Goal: Communication & Community: Answer question/provide support

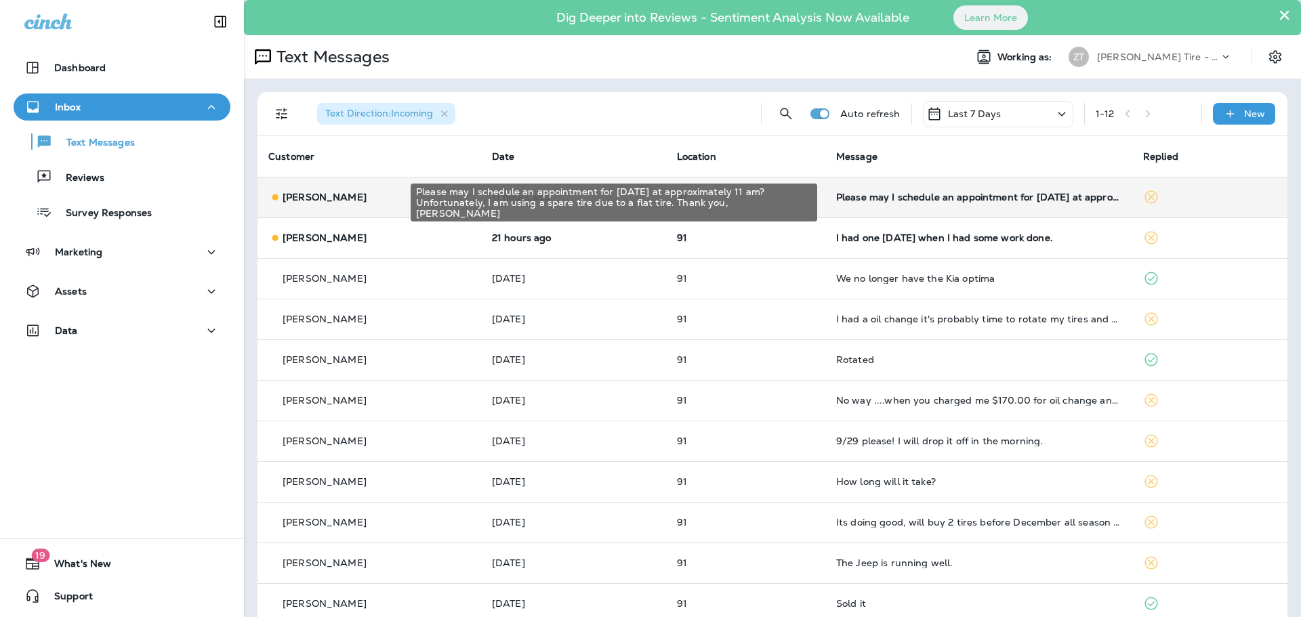
click at [922, 194] on div "Please may I schedule an appointment for [DATE] at approximately 11 am? Unfortu…" at bounding box center [978, 197] width 285 height 11
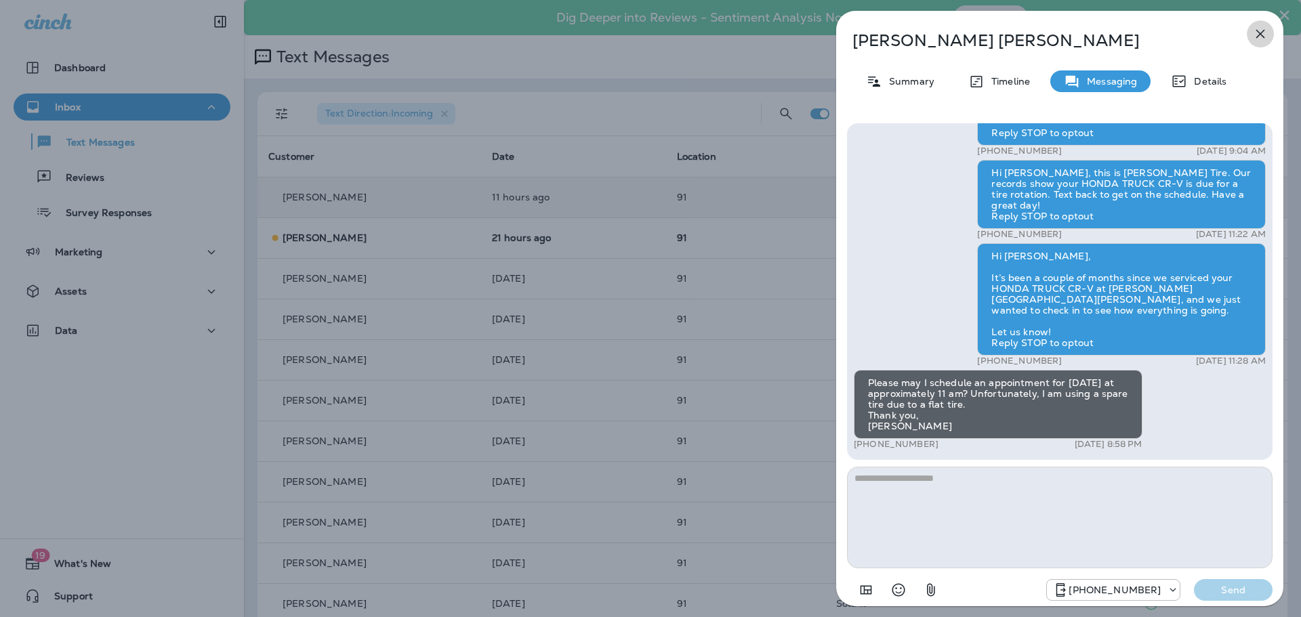
click at [1257, 35] on icon "button" at bounding box center [1260, 34] width 16 height 16
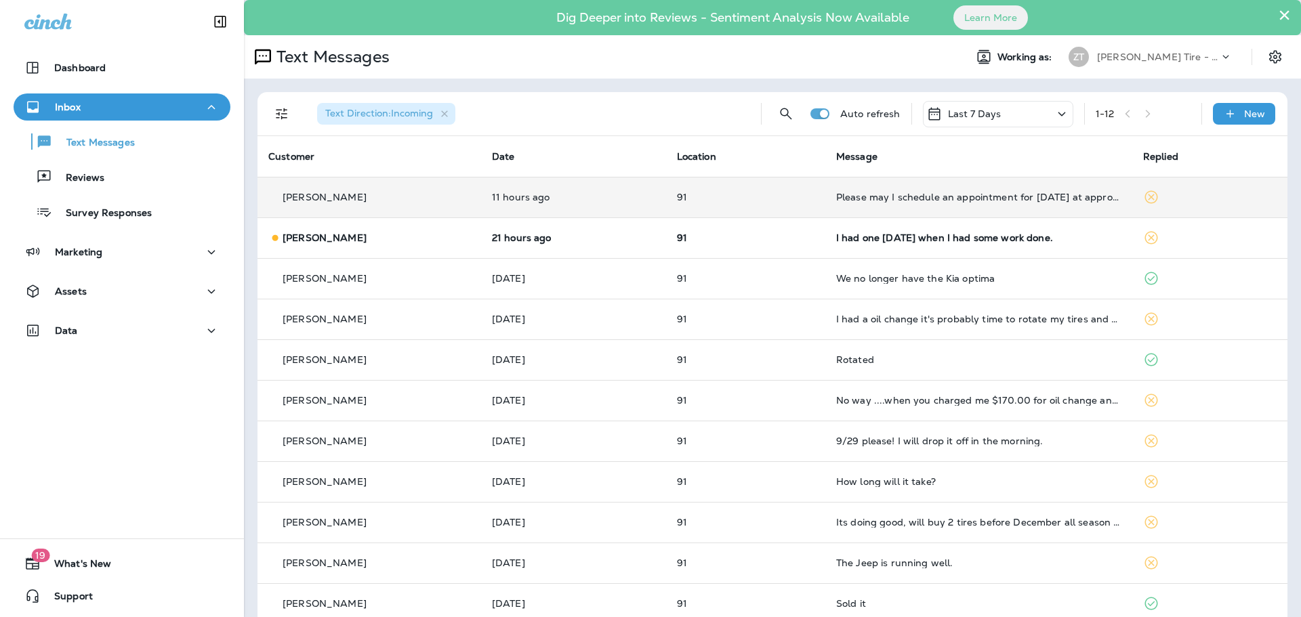
click at [942, 190] on td "Please may I schedule an appointment for [DATE] at approximately 11 am? Unfortu…" at bounding box center [978, 197] width 307 height 41
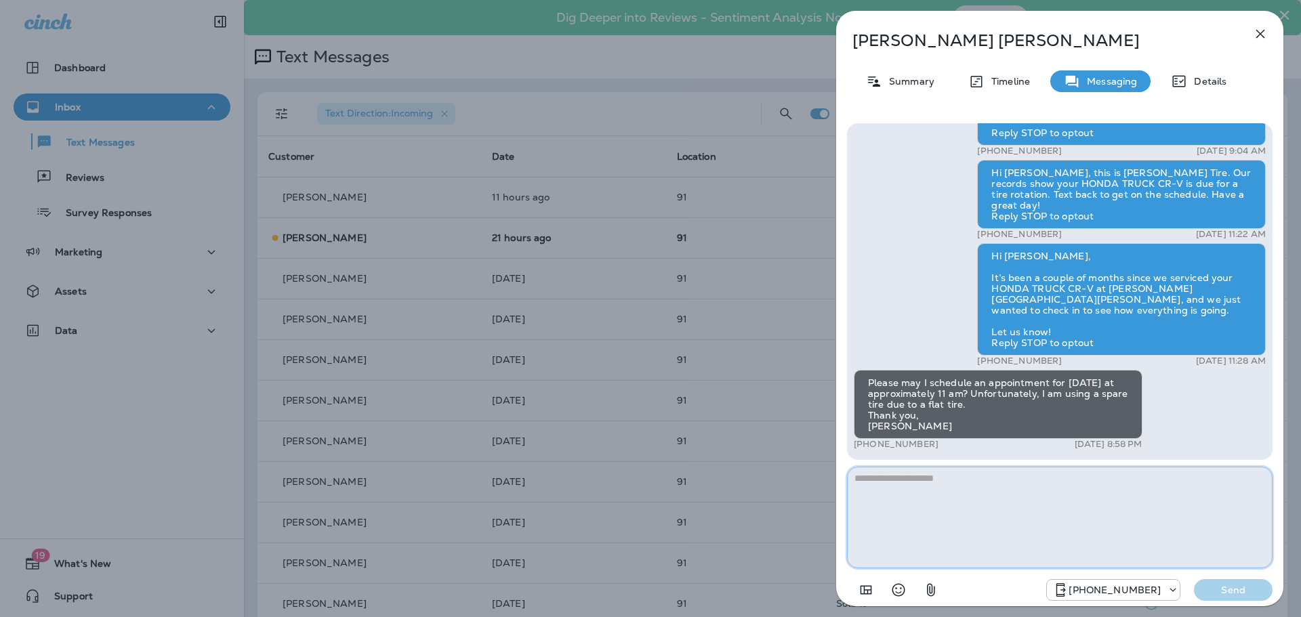
click at [1081, 504] on textarea at bounding box center [1059, 518] width 425 height 102
type textarea "**********"
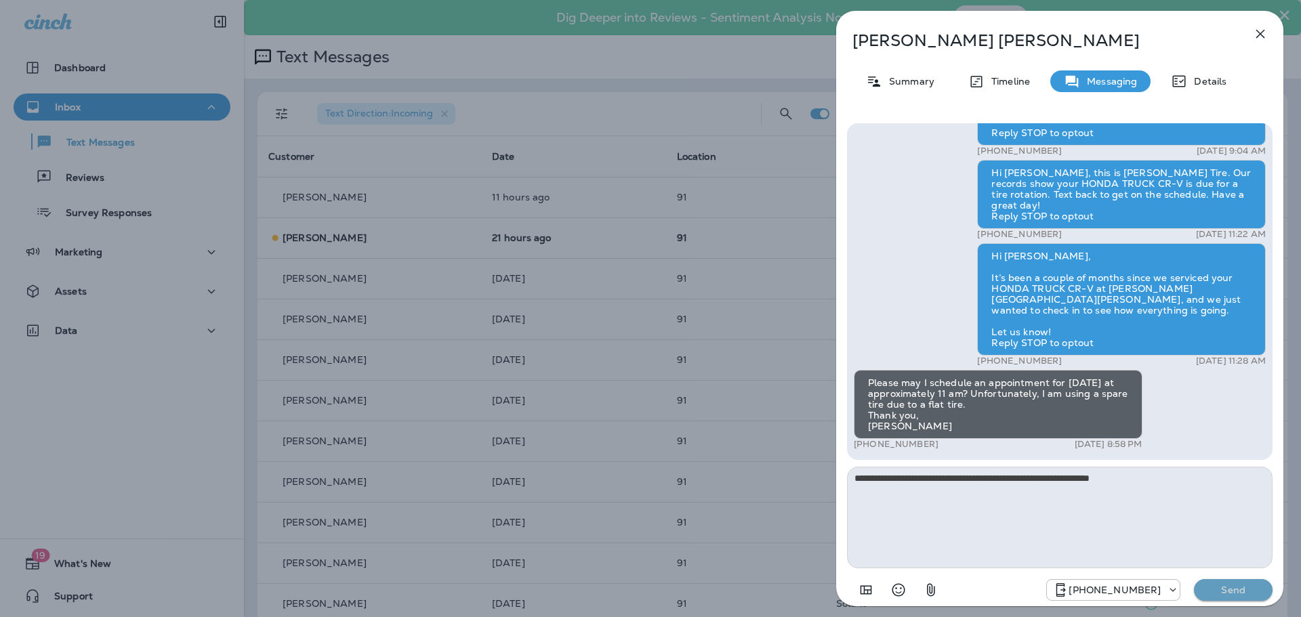
click at [1236, 591] on p "Send" at bounding box center [1233, 590] width 57 height 12
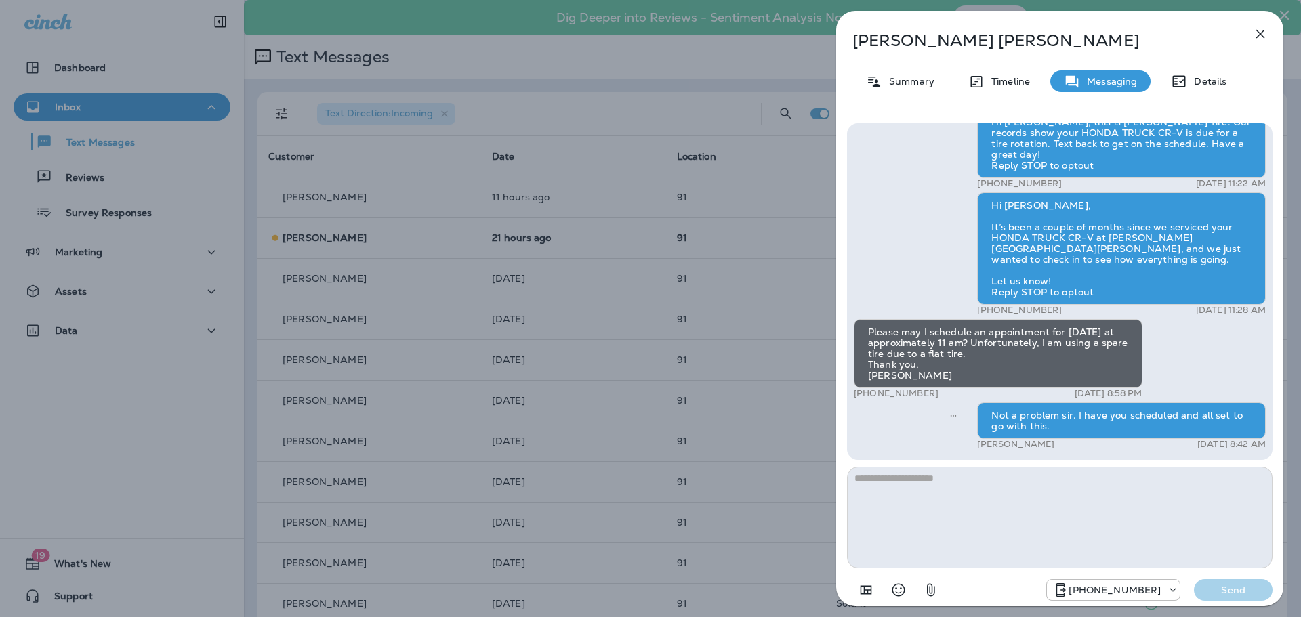
click at [751, 245] on div "[PERSON_NAME] Summary Timeline Messaging Details Thank you for stopping by [PER…" at bounding box center [650, 308] width 1301 height 617
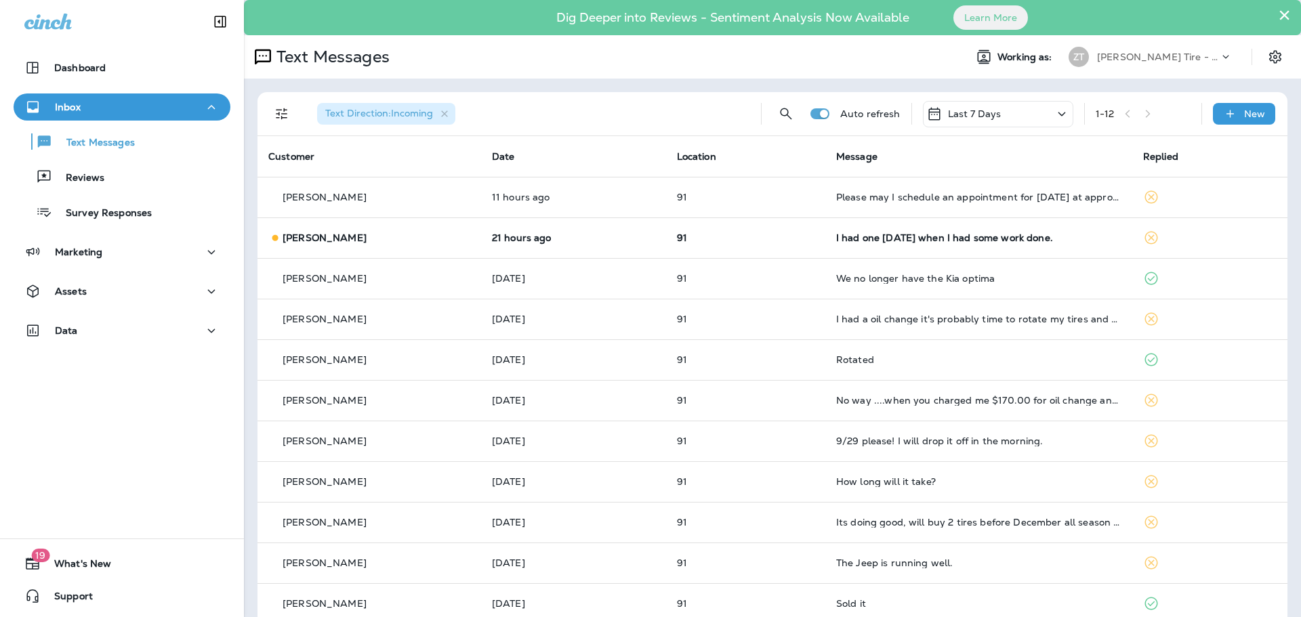
click at [751, 245] on td "91" at bounding box center [745, 237] width 159 height 41
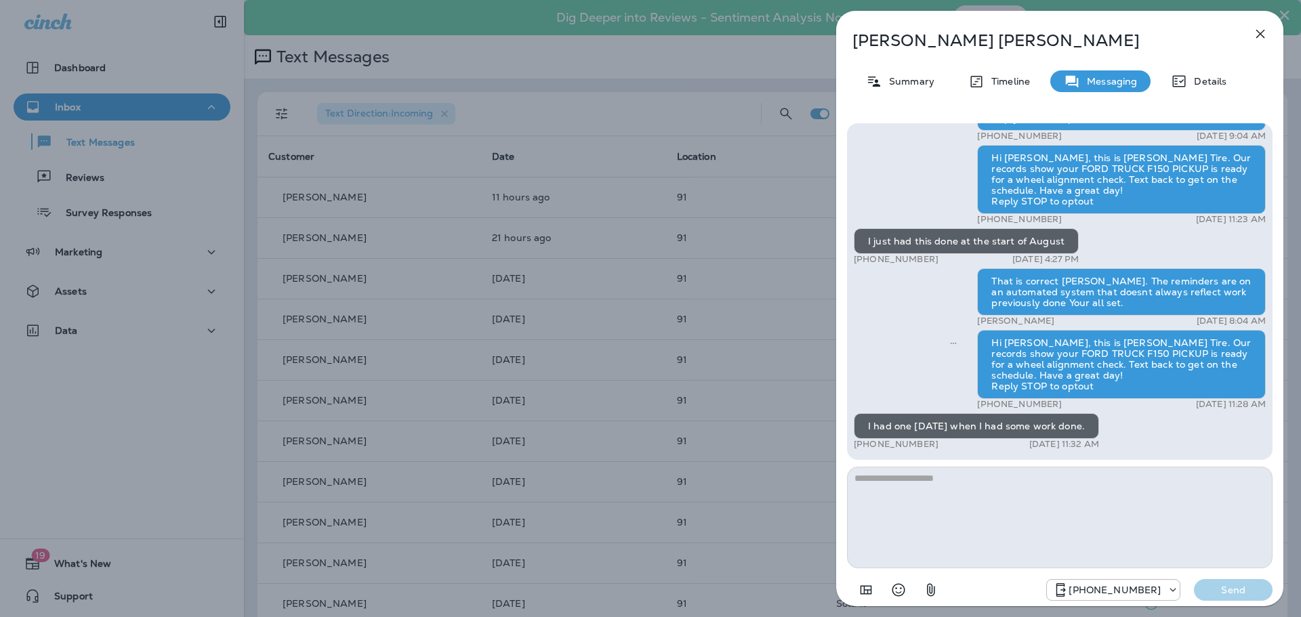
click at [877, 484] on textarea at bounding box center [1059, 518] width 425 height 102
type textarea "**********"
click at [1226, 579] on div "[PHONE_NUMBER] Send" at bounding box center [1059, 585] width 425 height 35
click at [1228, 596] on p "Send" at bounding box center [1233, 590] width 57 height 12
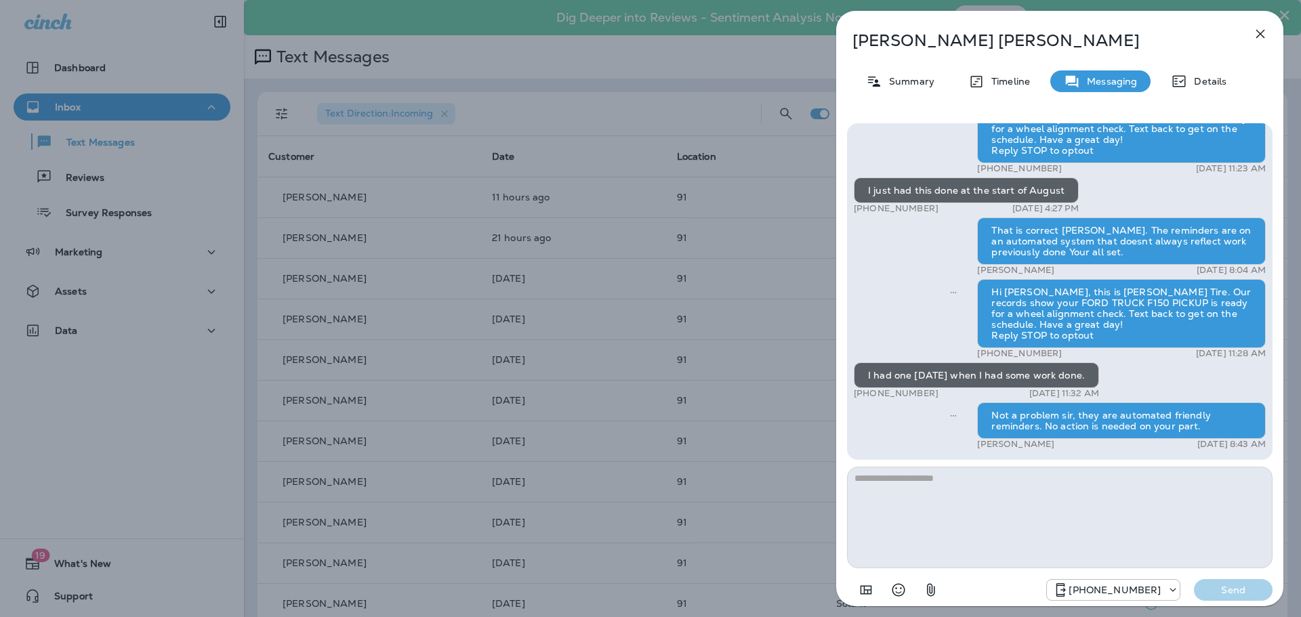
click at [825, 335] on div "[PERSON_NAME] Summary Timeline Messaging Details Thank you for stopping by ! Pl…" at bounding box center [1059, 308] width 482 height 617
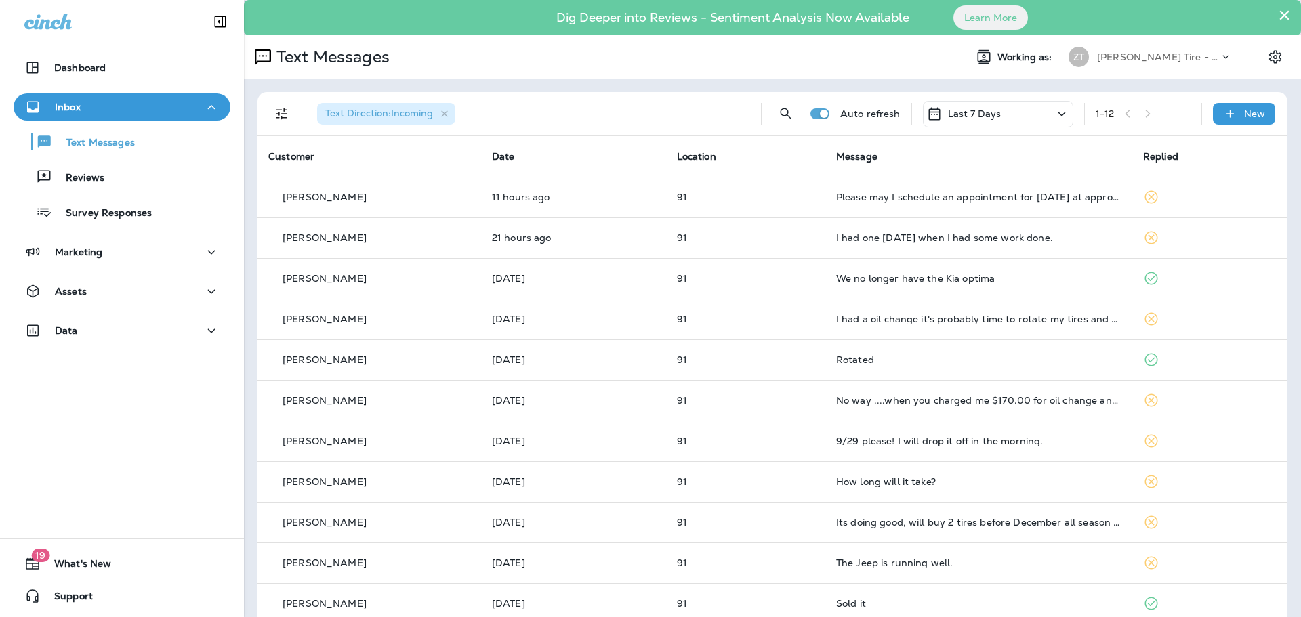
click at [1114, 58] on p "[PERSON_NAME] Tire - [PERSON_NAME]" at bounding box center [1158, 56] width 122 height 11
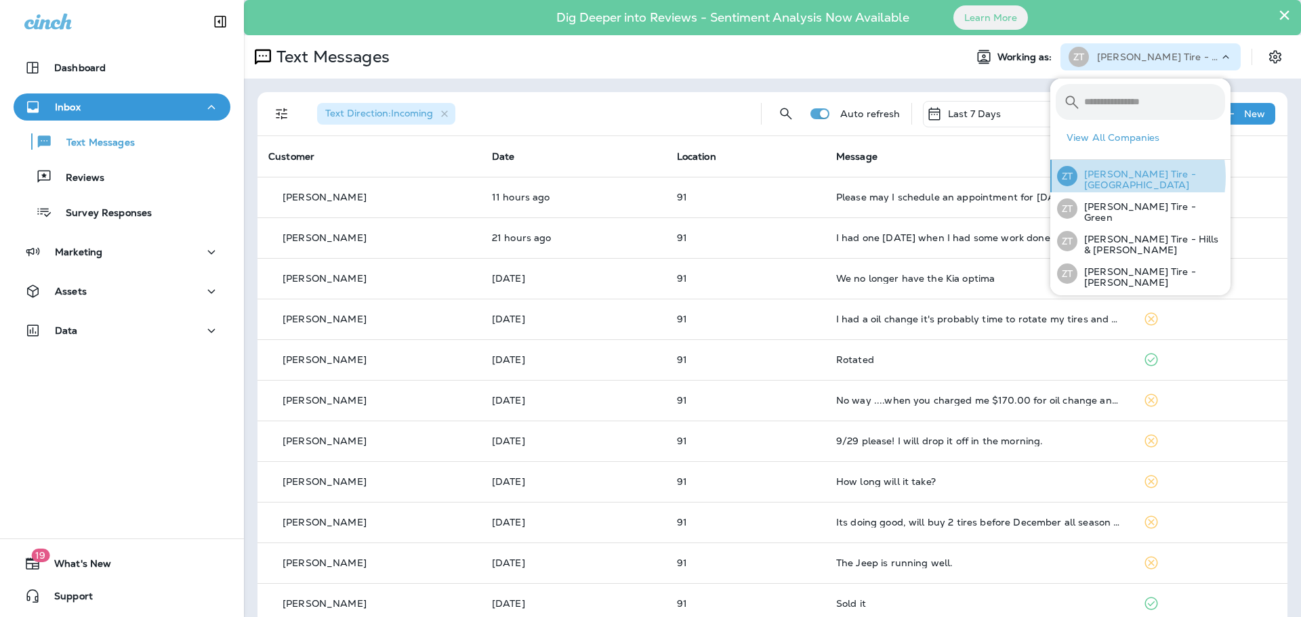
click at [1108, 177] on p "[PERSON_NAME] Tire - [GEOGRAPHIC_DATA]" at bounding box center [1151, 180] width 148 height 22
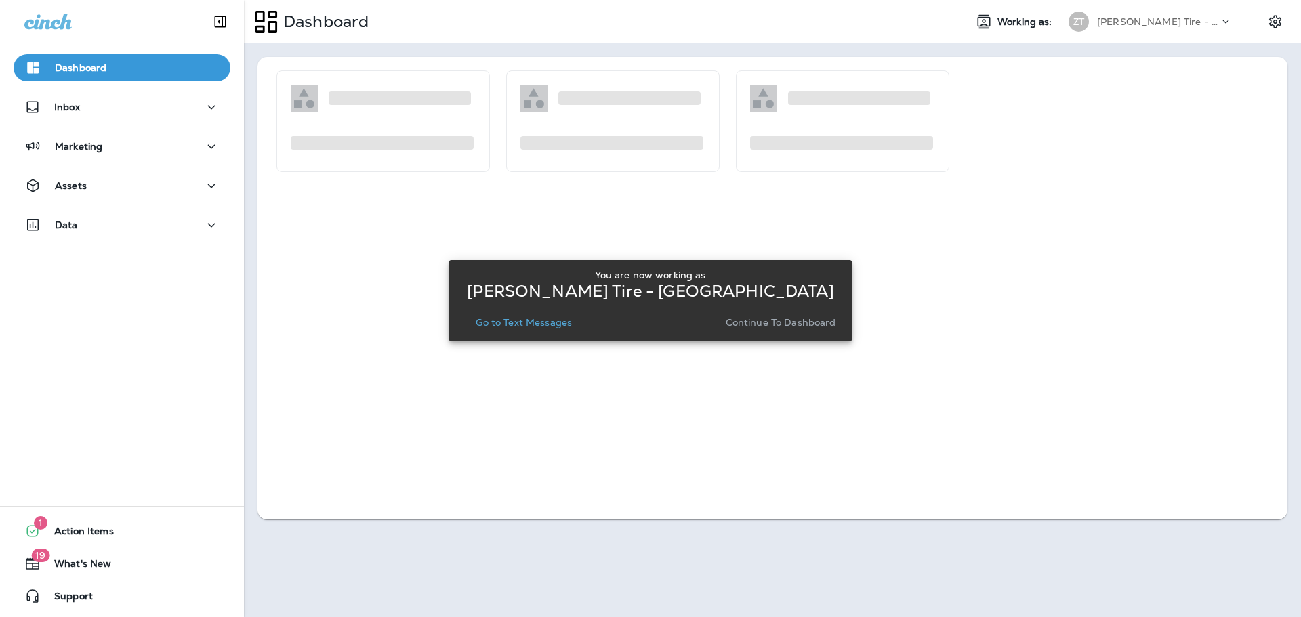
click at [776, 325] on p "Continue to Dashboard" at bounding box center [781, 322] width 110 height 11
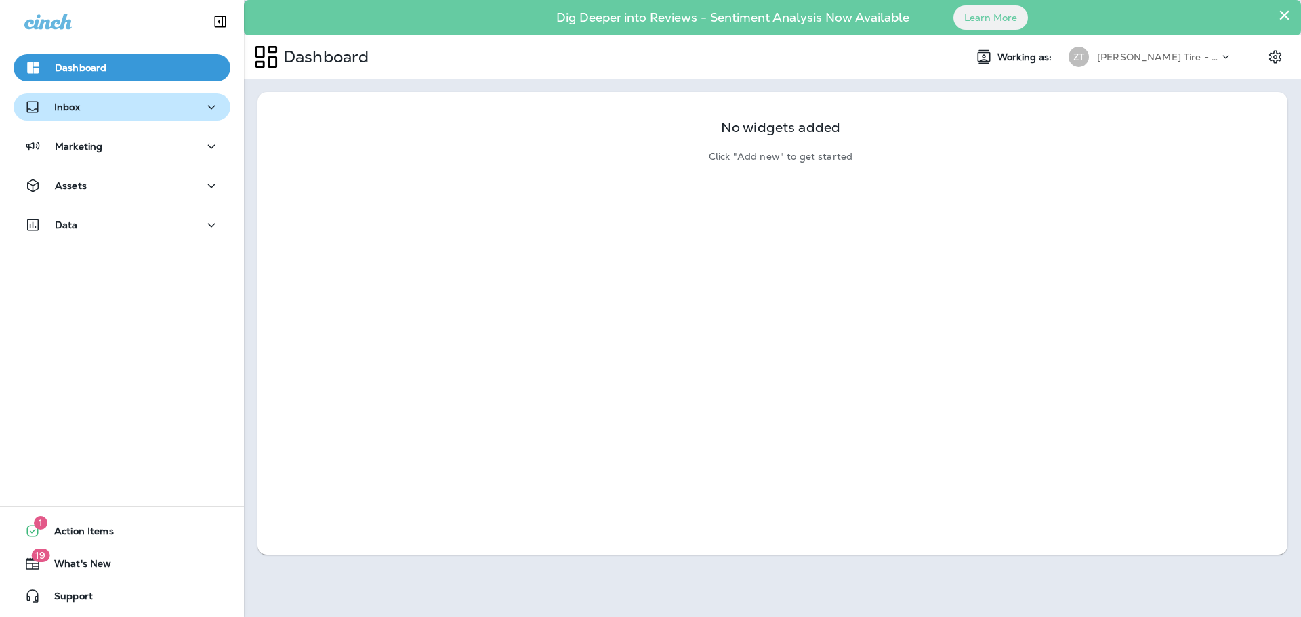
click at [123, 110] on div "Inbox" at bounding box center [121, 107] width 195 height 17
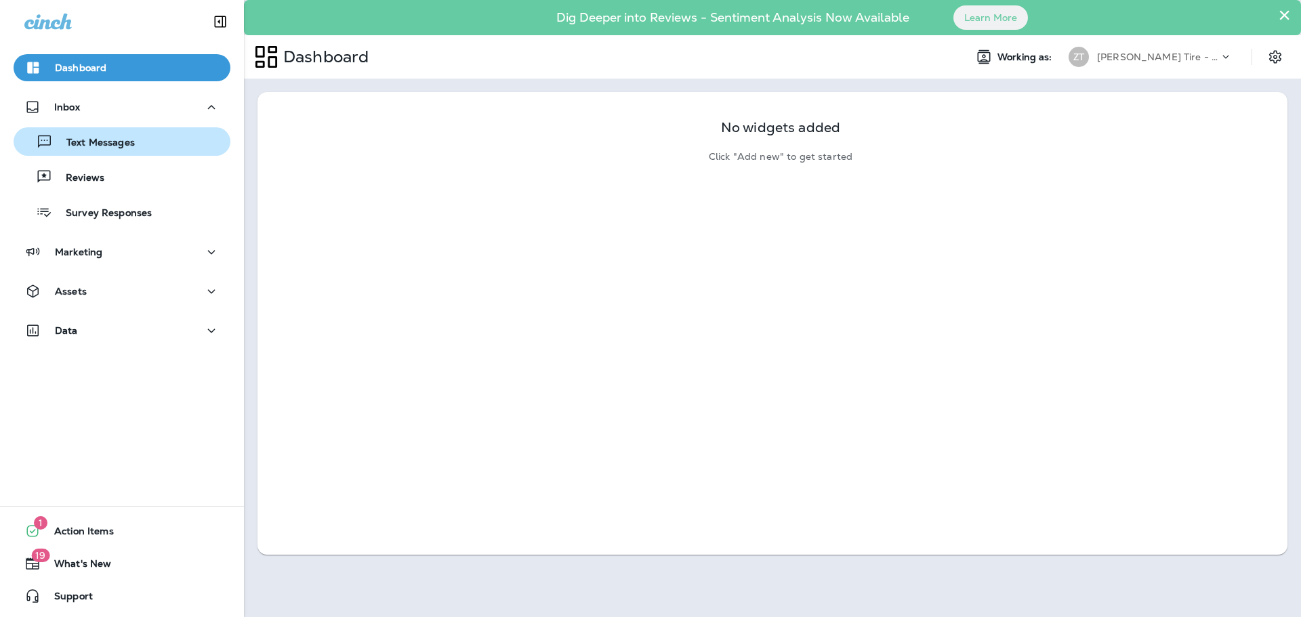
click at [117, 142] on p "Text Messages" at bounding box center [94, 143] width 82 height 13
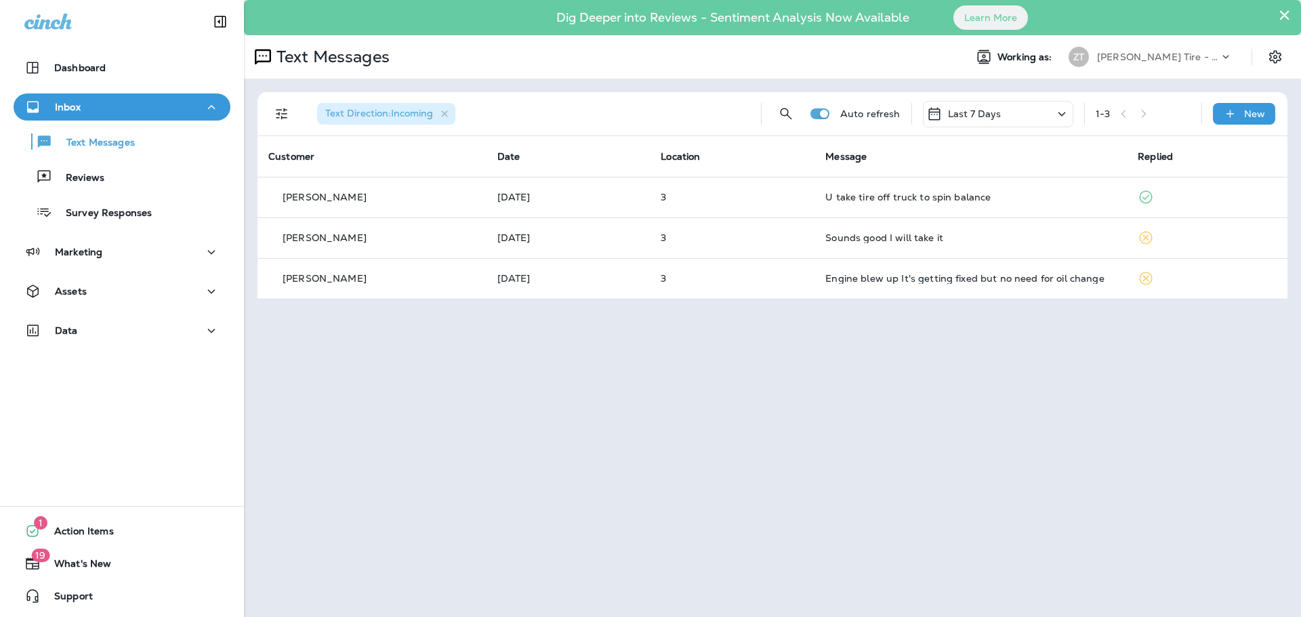
click at [1162, 55] on p "[PERSON_NAME] Tire - [GEOGRAPHIC_DATA]" at bounding box center [1158, 56] width 122 height 11
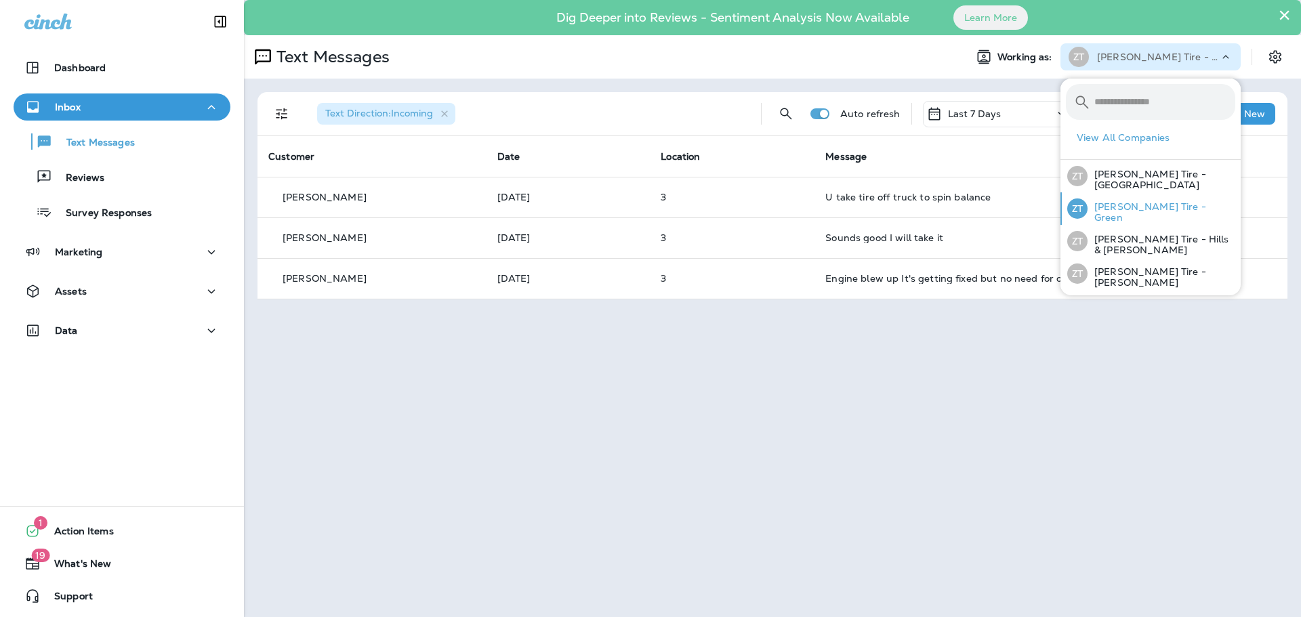
click at [1121, 212] on p "[PERSON_NAME] Tire - Green" at bounding box center [1161, 212] width 148 height 22
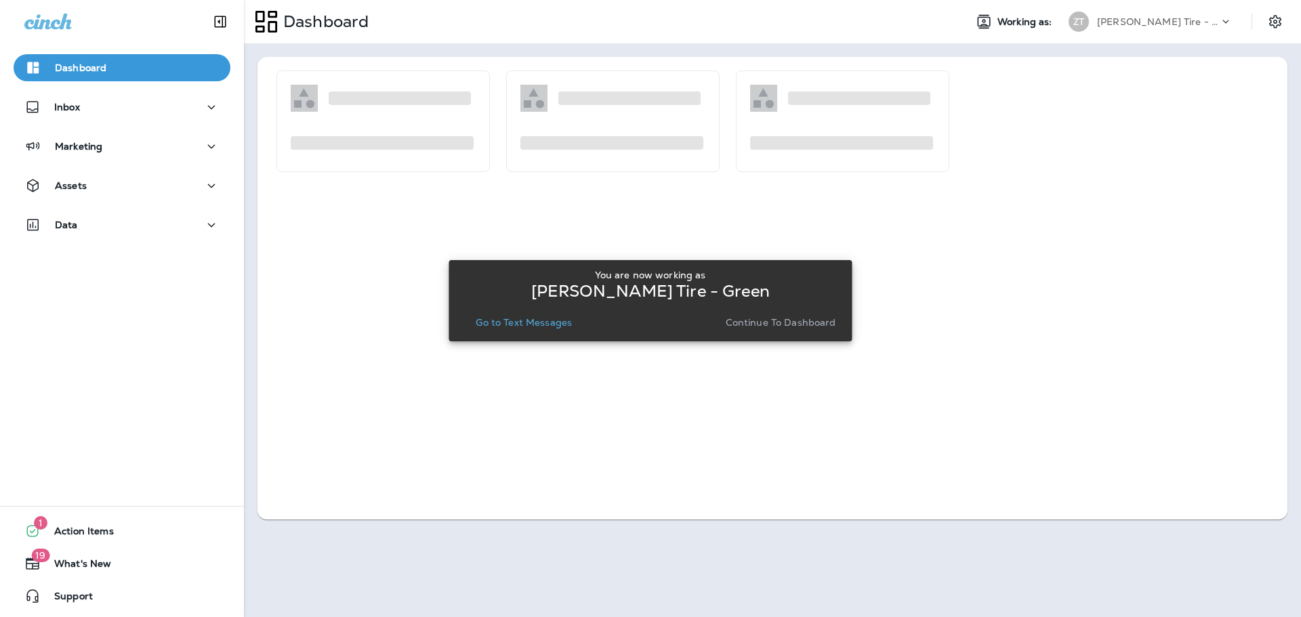
click at [756, 329] on button "Continue to Dashboard" at bounding box center [780, 322] width 121 height 19
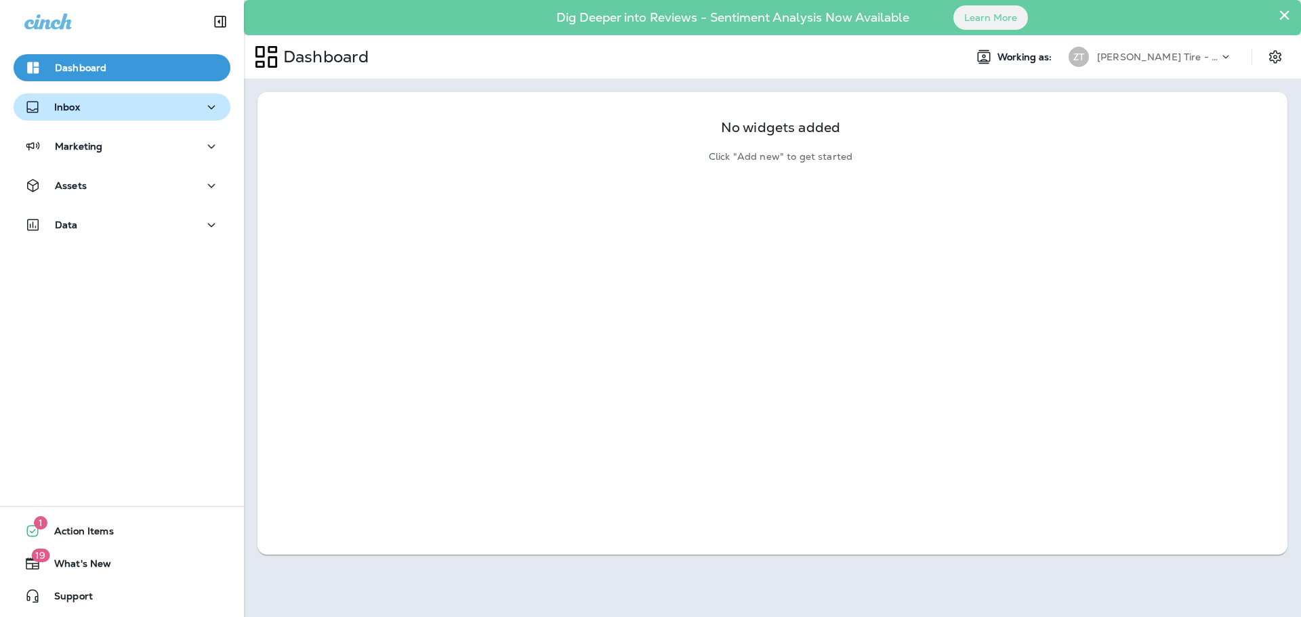
click at [148, 114] on div "Inbox" at bounding box center [121, 107] width 195 height 17
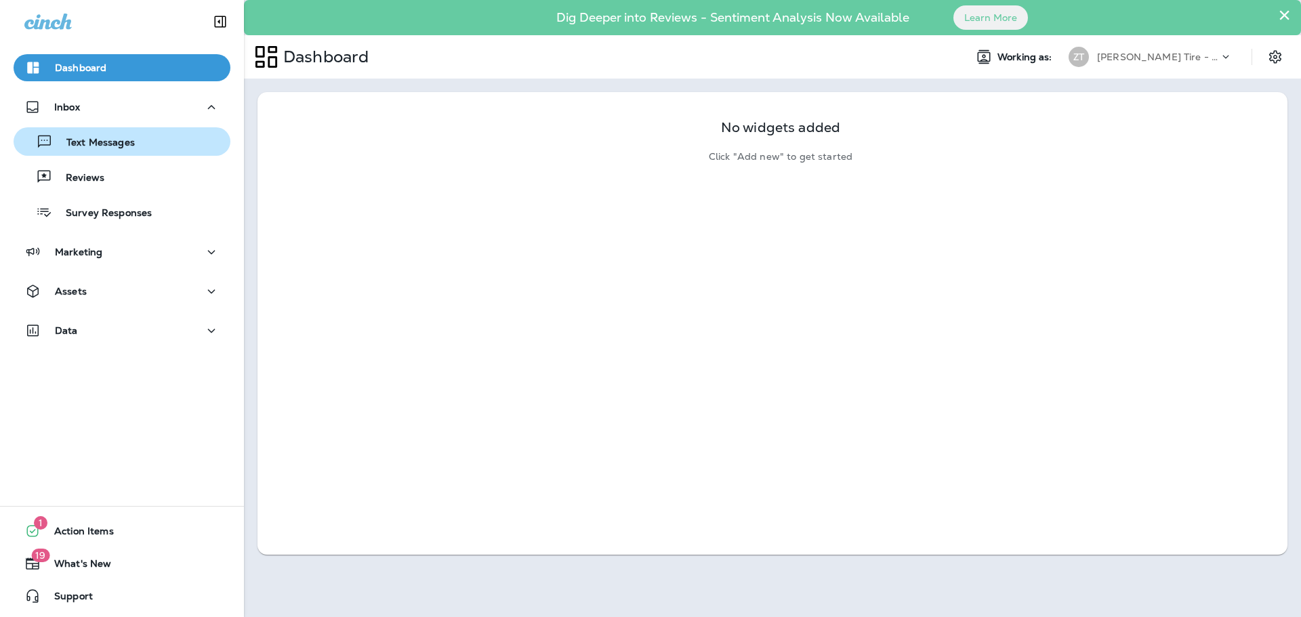
click at [144, 136] on div "Text Messages" at bounding box center [122, 141] width 206 height 20
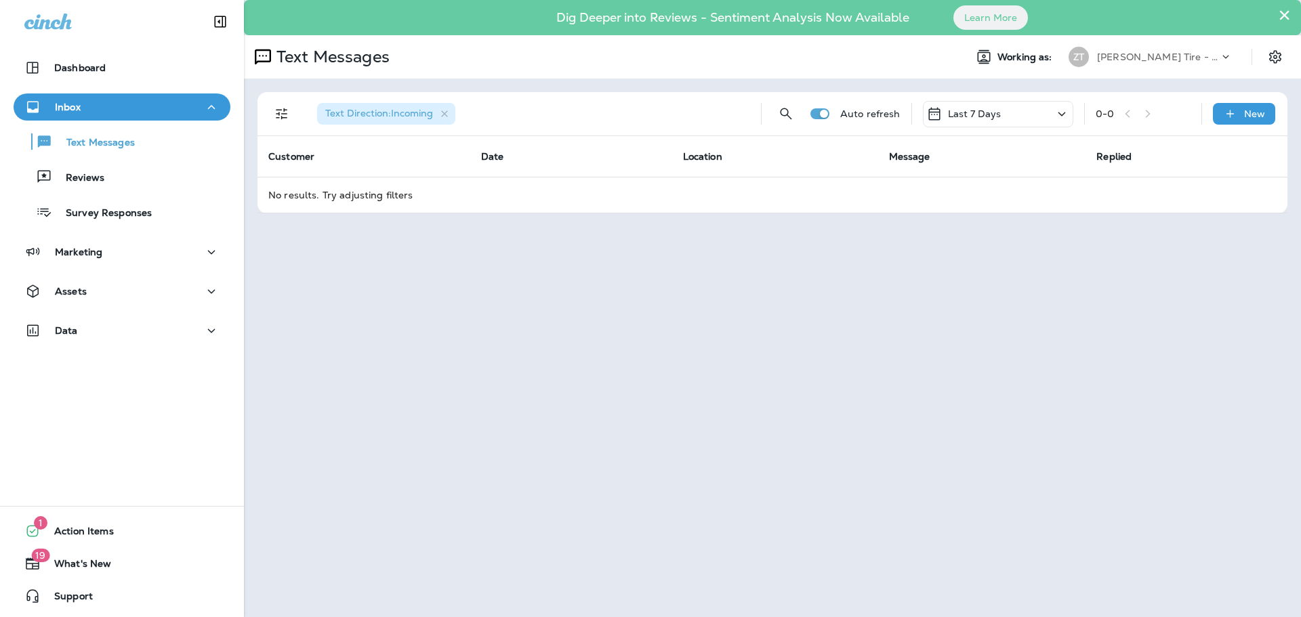
click at [1123, 51] on div "[PERSON_NAME] Tire - Green" at bounding box center [1158, 57] width 122 height 20
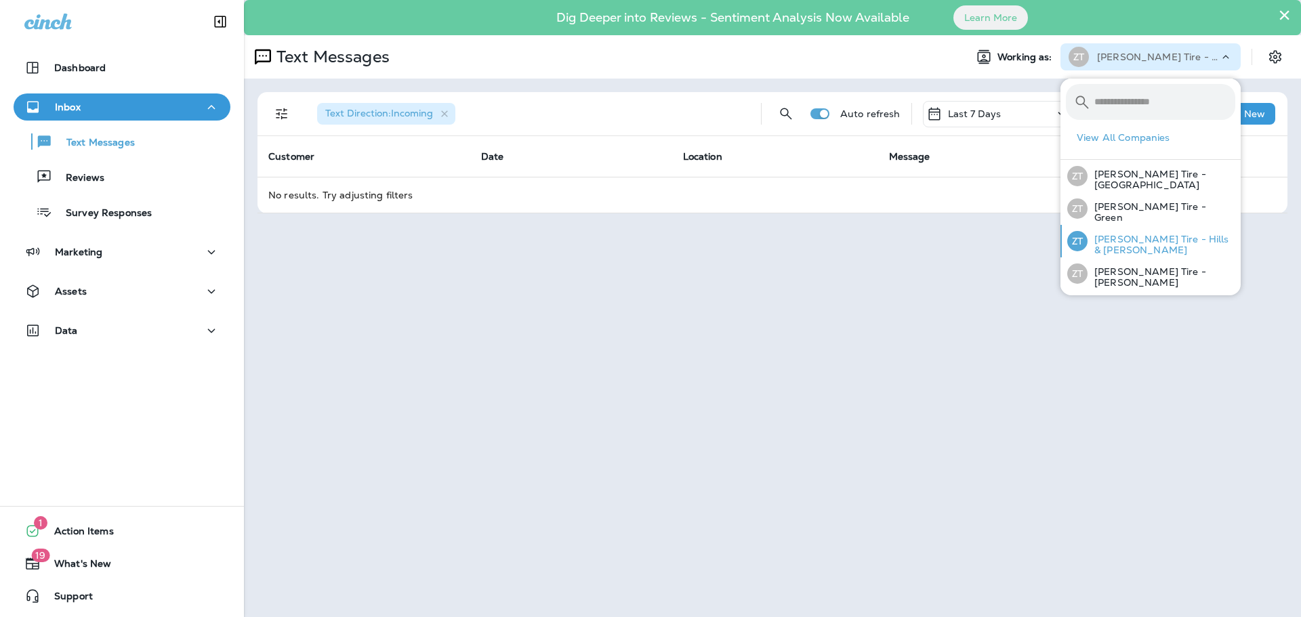
click at [1108, 237] on p "[PERSON_NAME] Tire - Hills & [PERSON_NAME]" at bounding box center [1161, 245] width 148 height 22
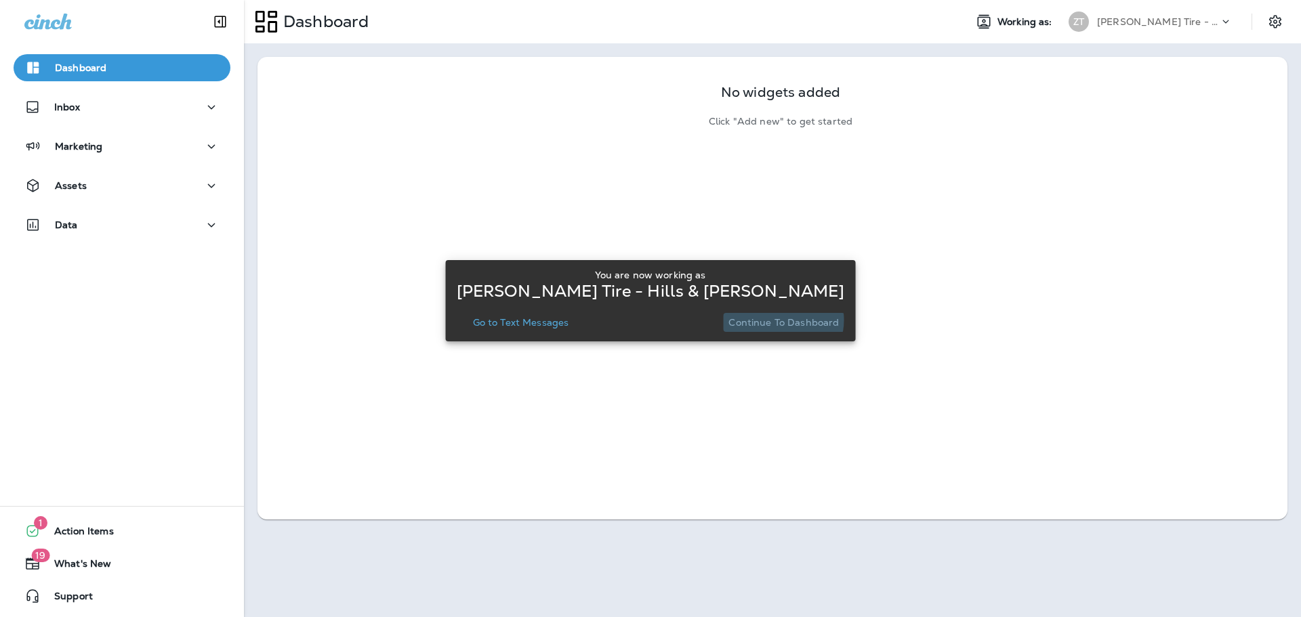
click at [776, 320] on p "Continue to Dashboard" at bounding box center [783, 322] width 110 height 11
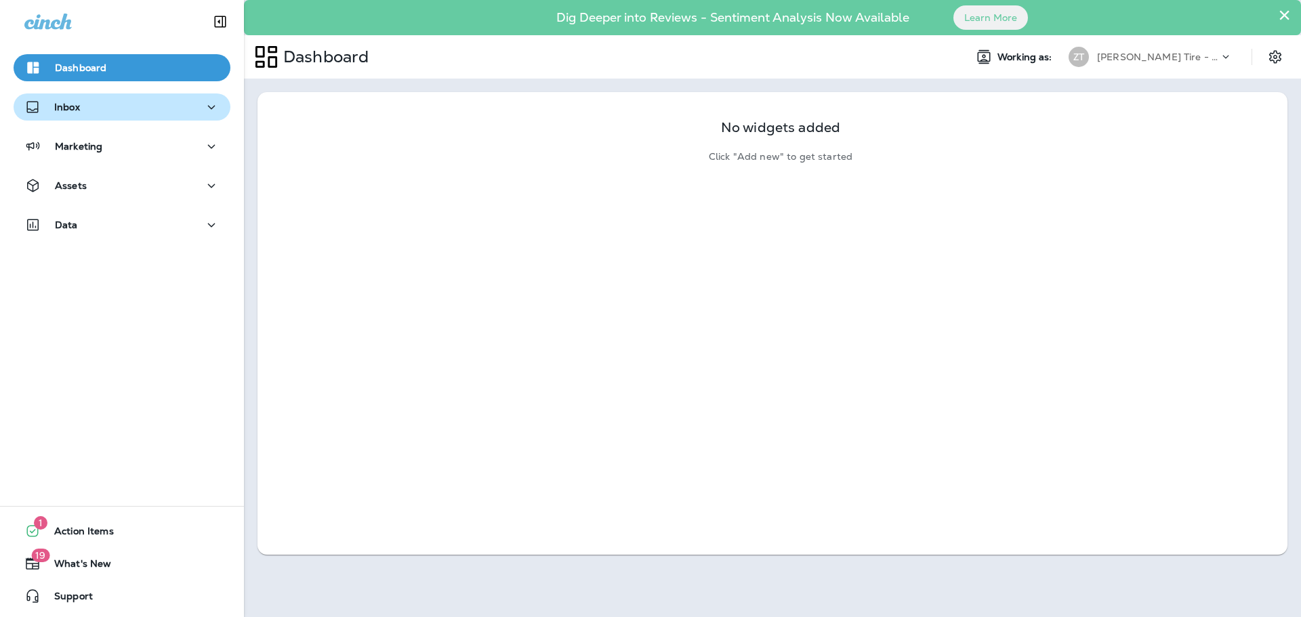
click at [153, 104] on div "Inbox" at bounding box center [121, 107] width 195 height 17
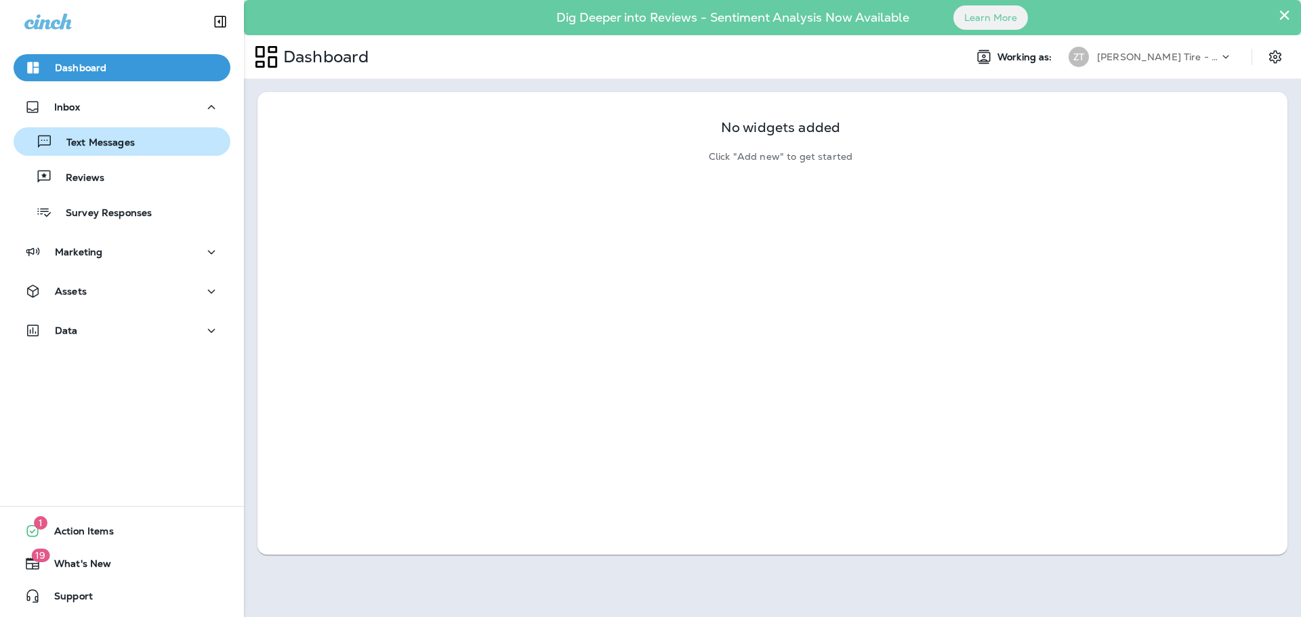
click at [149, 147] on div "Text Messages" at bounding box center [122, 141] width 206 height 20
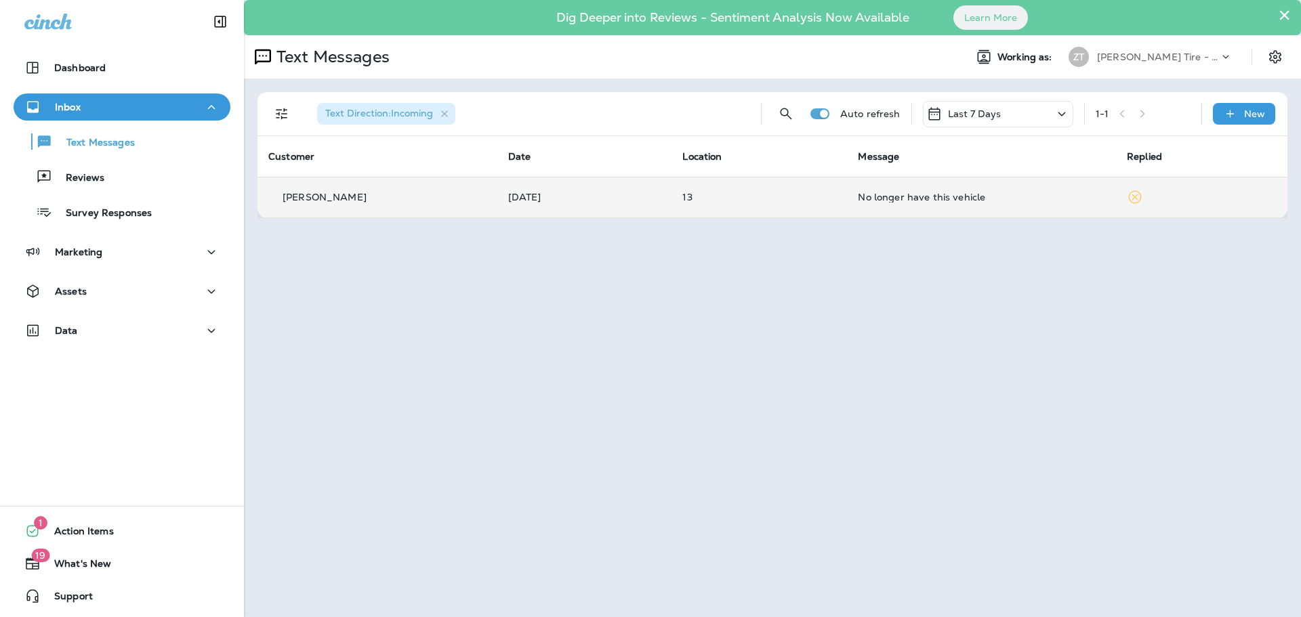
click at [886, 200] on div "No longer have this vehicle" at bounding box center [981, 197] width 247 height 11
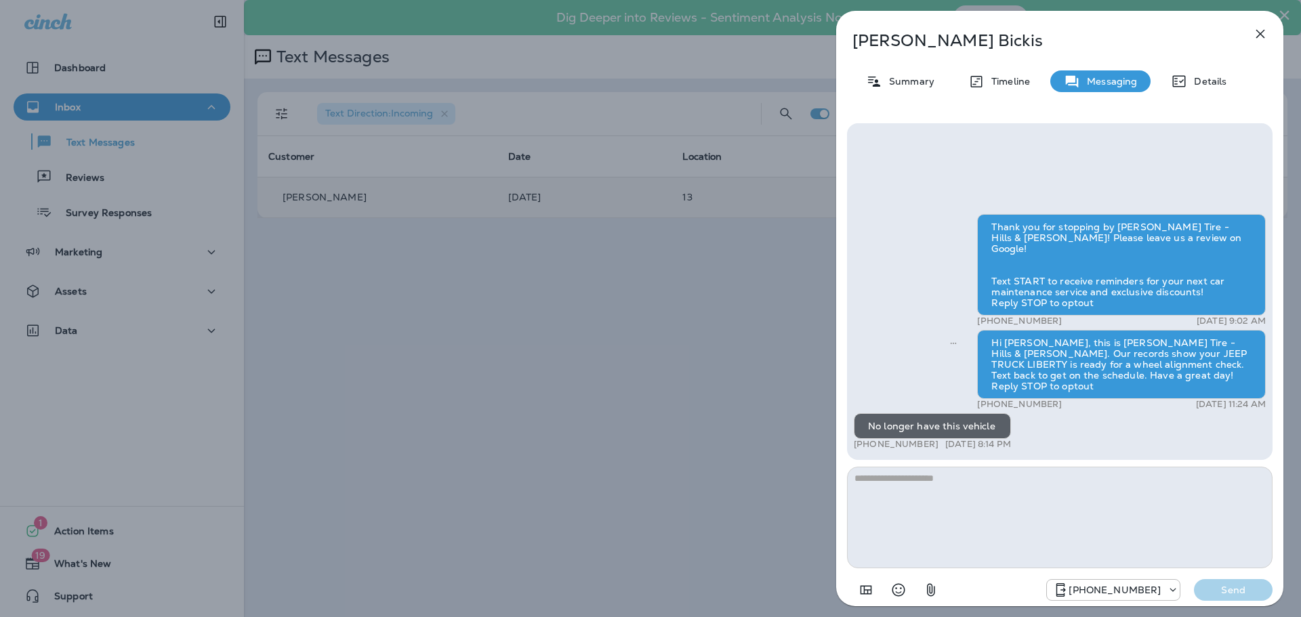
click at [886, 200] on div "Thank you for stopping by [PERSON_NAME] Tire - Hills & [PERSON_NAME]! Please le…" at bounding box center [1059, 291] width 425 height 337
click at [672, 232] on div "[PERSON_NAME] Summary Timeline Messaging Details Thank you for stopping by [PER…" at bounding box center [650, 308] width 1301 height 617
